Goal: Transaction & Acquisition: Purchase product/service

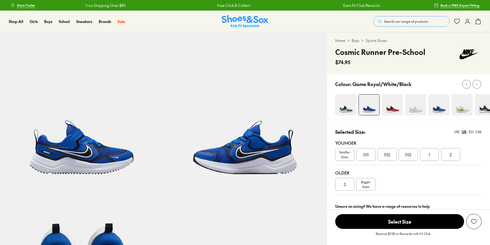
select select "*"
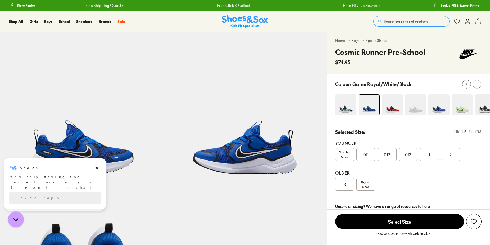
click at [376, 41] on link "Sports Shoes" at bounding box center [375, 41] width 21 height 6
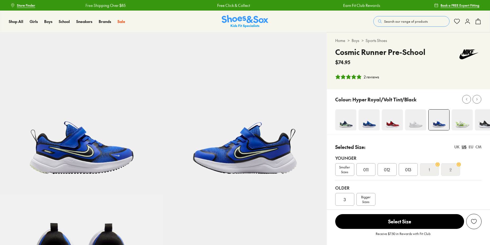
select select "*"
click at [348, 197] on div "3" at bounding box center [344, 199] width 19 height 13
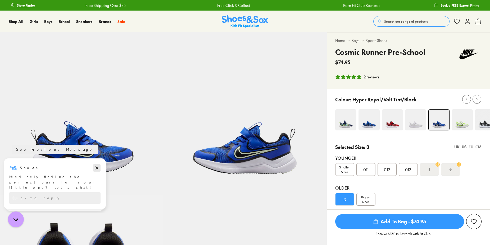
click at [96, 167] on icon "Dismiss campaign" at bounding box center [96, 168] width 5 height 6
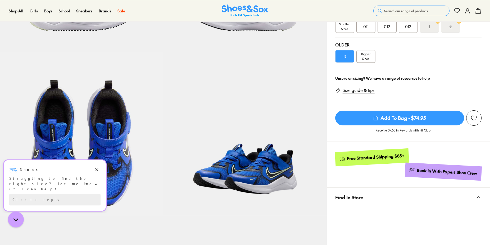
scroll to position [144, 0]
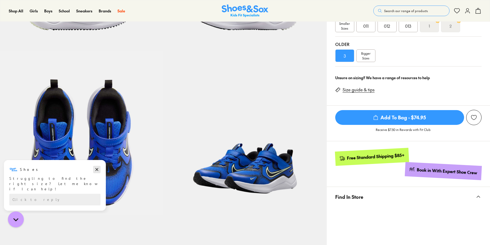
drag, startPoint x: 99, startPoint y: 168, endPoint x: 100, endPoint y: 327, distance: 159.5
click at [99, 168] on icon "Dismiss campaign" at bounding box center [96, 170] width 5 height 6
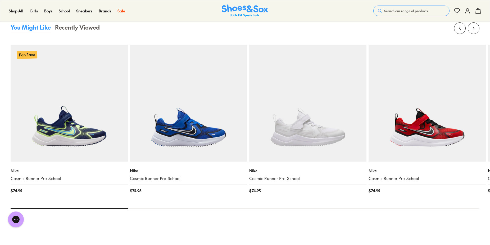
scroll to position [647, 0]
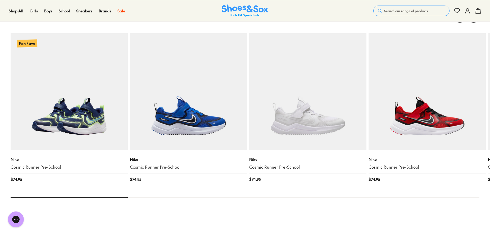
click at [91, 120] on img at bounding box center [69, 91] width 117 height 117
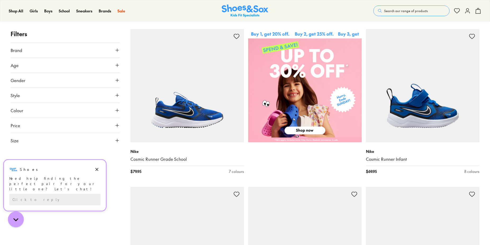
scroll to position [252, 0]
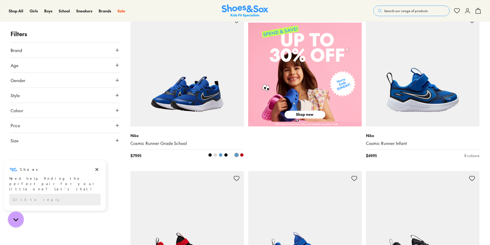
click at [192, 106] on img at bounding box center [186, 69] width 113 height 113
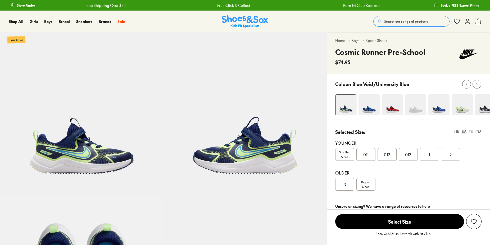
click at [350, 185] on div "3" at bounding box center [344, 184] width 19 height 13
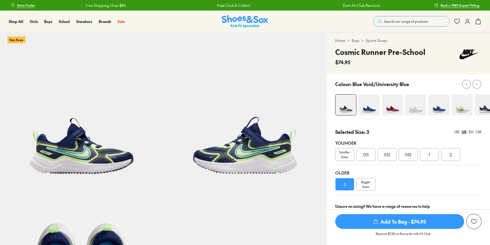
scroll to position [144, 0]
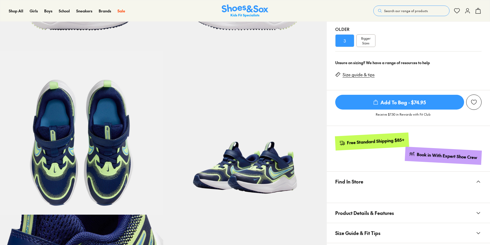
select select "*"
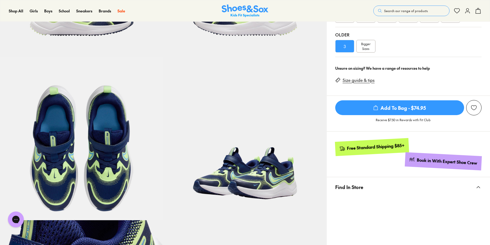
scroll to position [0, 0]
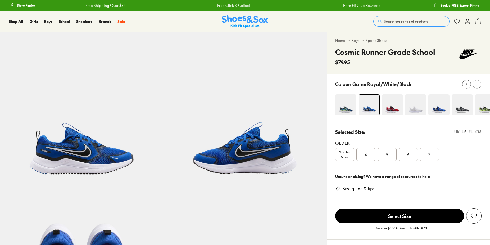
click at [338, 153] on span "Smaller Sizes" at bounding box center [344, 155] width 19 height 10
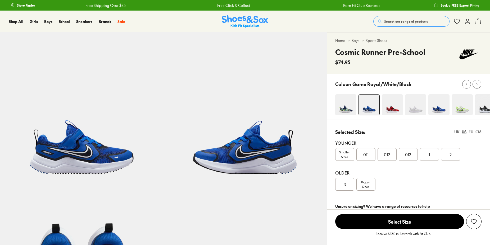
select select "*"
click at [345, 182] on span "3" at bounding box center [345, 184] width 2 height 6
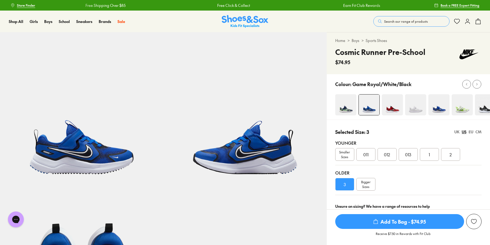
click at [397, 20] on span "Search our range of products" at bounding box center [406, 21] width 44 height 5
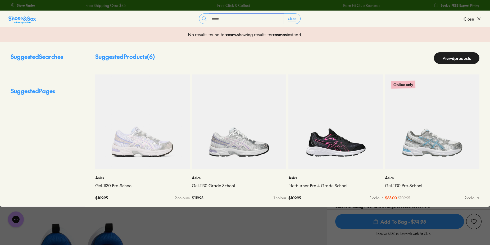
type input "******"
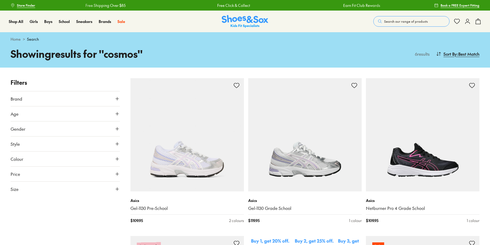
click at [401, 22] on span "Search our range of products" at bounding box center [406, 21] width 44 height 5
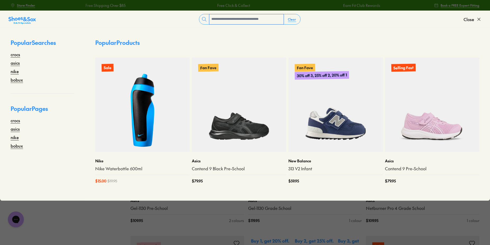
click at [213, 20] on input "text" at bounding box center [246, 19] width 74 height 10
type input "******"
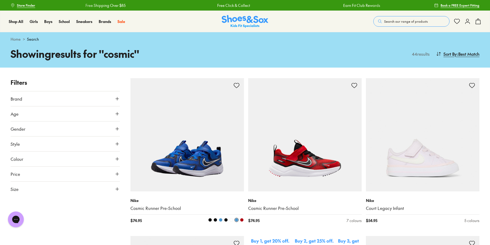
scroll to position [36, 0]
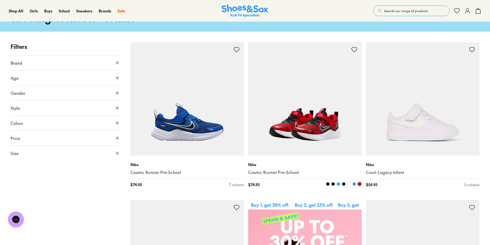
click at [331, 123] on img at bounding box center [304, 98] width 113 height 113
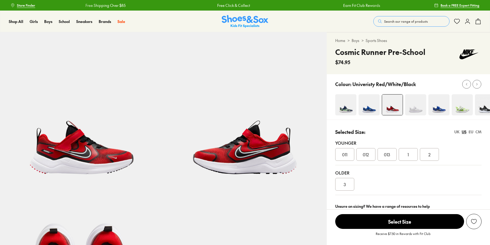
scroll to position [36, 0]
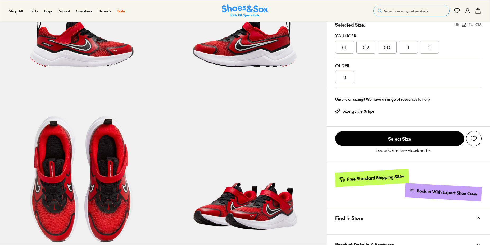
select select "*"
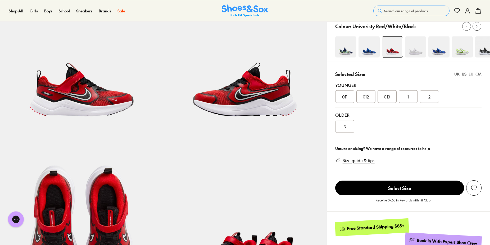
scroll to position [72, 0]
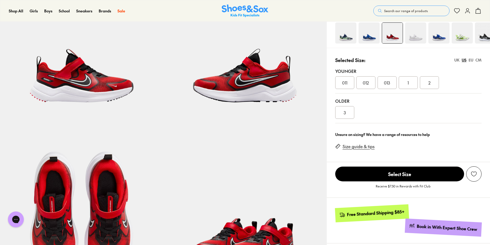
click at [345, 112] on span "3" at bounding box center [345, 112] width 2 height 6
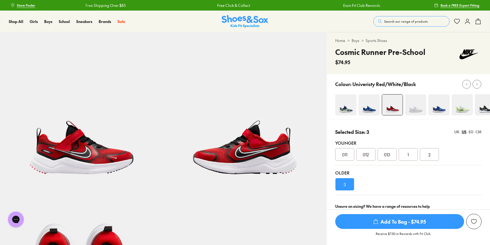
click at [372, 108] on img at bounding box center [368, 104] width 21 height 21
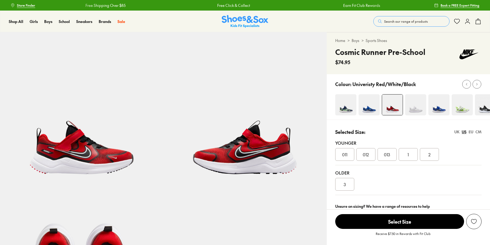
click at [372, 109] on img at bounding box center [368, 104] width 21 height 21
select select "*"
click at [369, 108] on img at bounding box center [368, 104] width 21 height 21
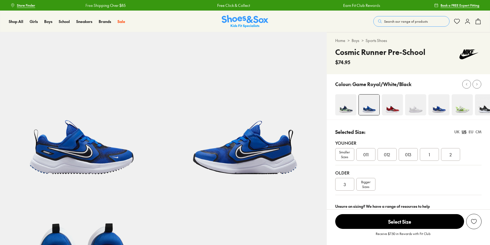
select select "*"
click at [342, 185] on div "3" at bounding box center [344, 184] width 19 height 13
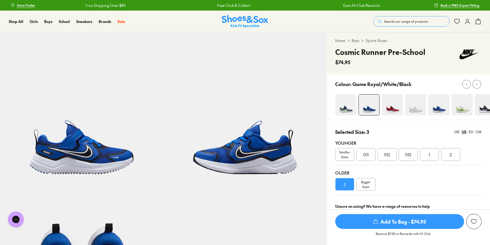
click at [414, 100] on img at bounding box center [415, 104] width 21 height 21
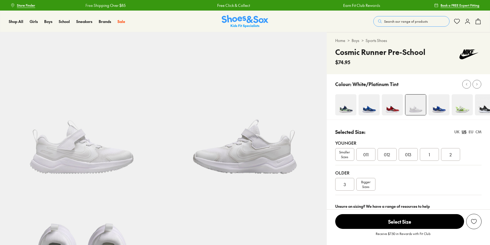
select select "*"
click at [369, 107] on img at bounding box center [368, 104] width 21 height 21
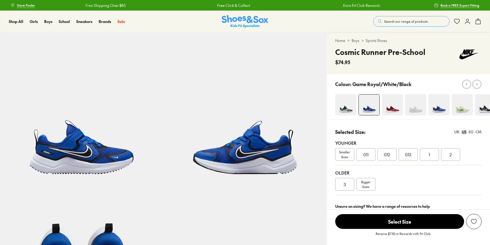
select select "*"
click at [353, 184] on div "3" at bounding box center [344, 184] width 19 height 13
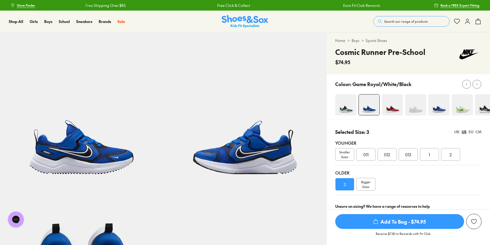
click at [400, 113] on img at bounding box center [392, 104] width 21 height 21
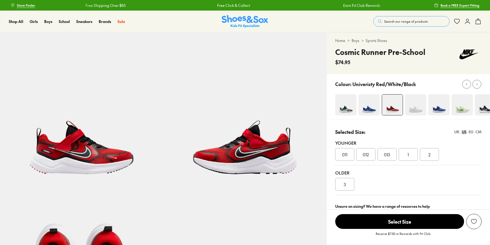
select select "*"
click at [344, 180] on div "3" at bounding box center [344, 184] width 19 height 13
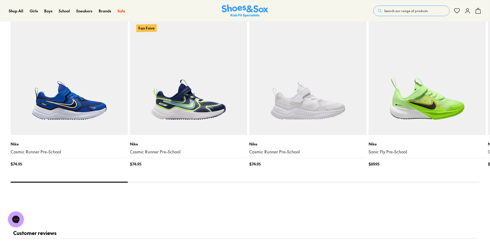
scroll to position [611, 0]
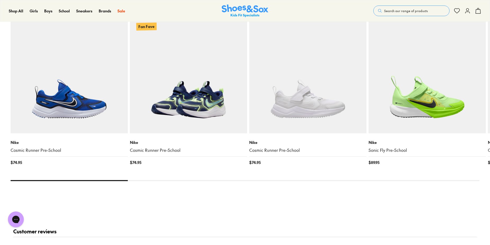
click at [208, 90] on img at bounding box center [188, 74] width 117 height 117
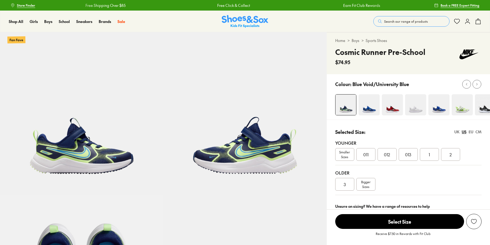
select select "*"
click at [342, 186] on div "3" at bounding box center [344, 184] width 19 height 13
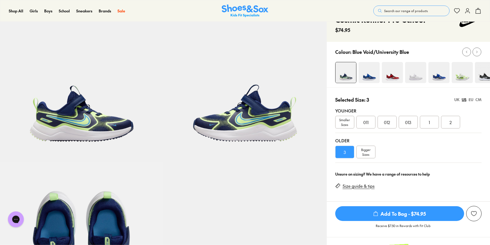
scroll to position [36, 0]
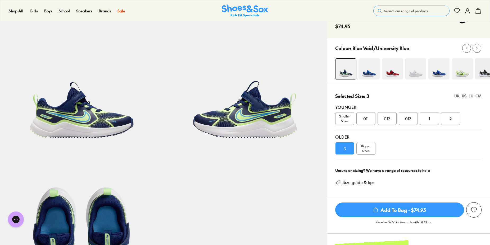
click at [372, 68] on img at bounding box center [368, 68] width 21 height 21
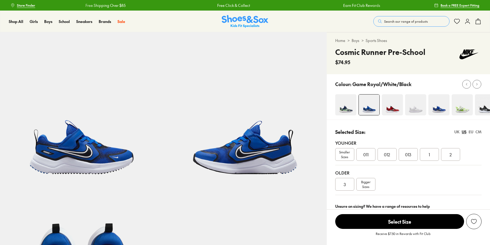
scroll to position [180, 0]
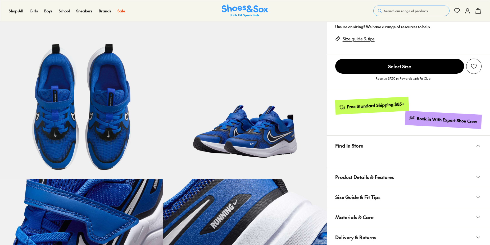
select select "*"
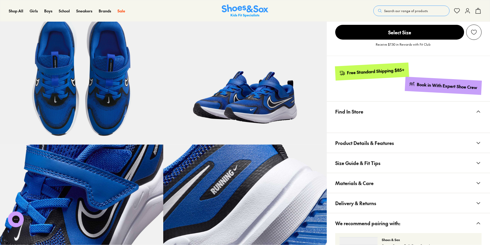
scroll to position [108, 0]
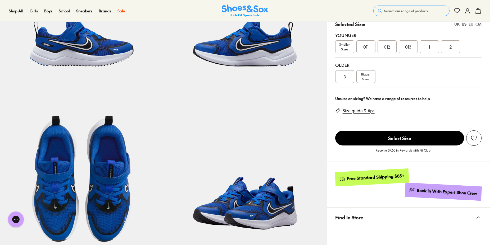
click at [346, 75] on div "3" at bounding box center [344, 76] width 19 height 13
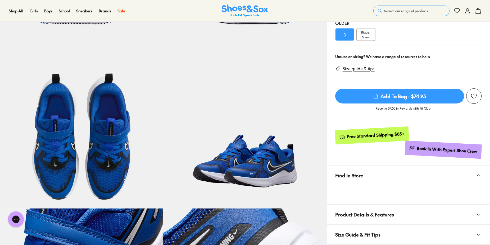
scroll to position [216, 0]
